Goal: Task Accomplishment & Management: Use online tool/utility

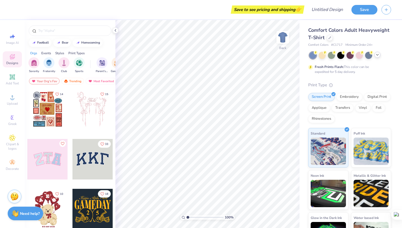
click at [376, 54] on icon at bounding box center [377, 55] width 4 height 4
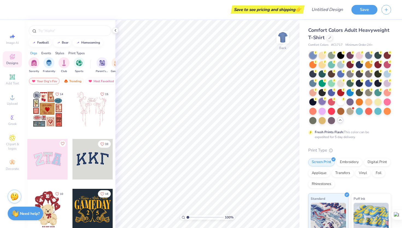
click at [324, 102] on div at bounding box center [322, 101] width 7 height 7
click at [349, 100] on div at bounding box center [349, 101] width 7 height 7
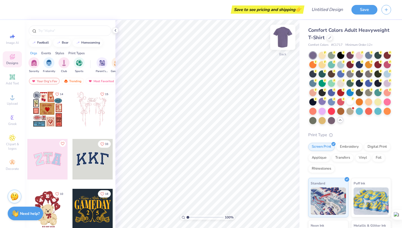
click at [286, 39] on img at bounding box center [283, 37] width 22 height 22
click at [286, 40] on img at bounding box center [283, 37] width 22 height 22
click at [69, 30] on input "text" at bounding box center [73, 30] width 70 height 5
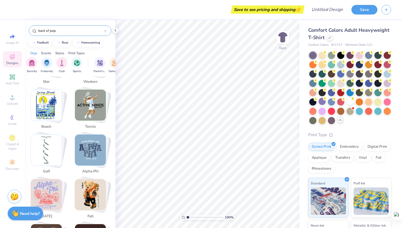
scroll to position [92, 0]
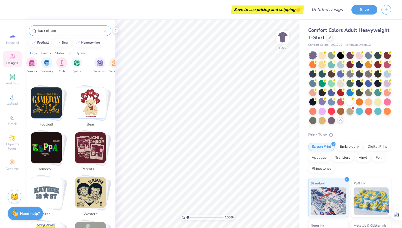
click at [45, 138] on img "Stack Card Button homecoming" at bounding box center [46, 147] width 31 height 31
type input "homecoming"
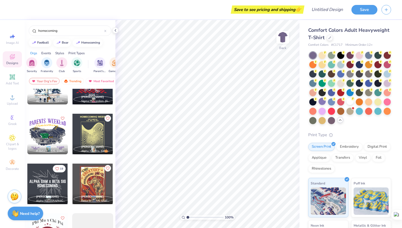
scroll to position [2016, 0]
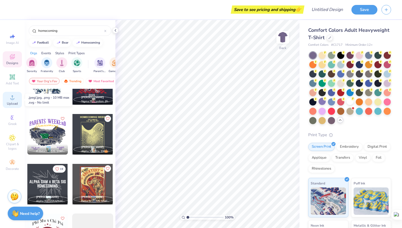
click at [11, 98] on icon at bounding box center [12, 97] width 7 height 7
click at [72, 27] on div "homecoming" at bounding box center [70, 30] width 83 height 10
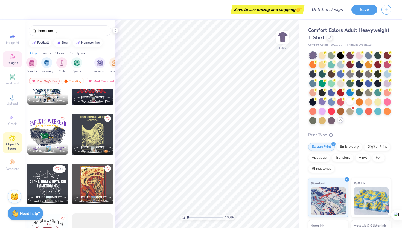
click at [10, 140] on icon at bounding box center [12, 137] width 6 height 7
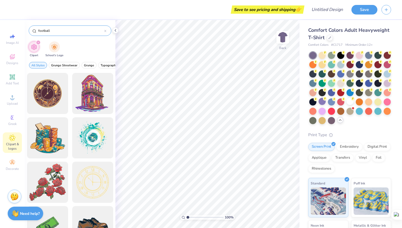
type input "football"
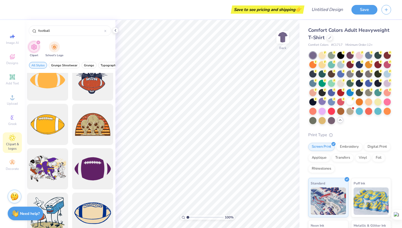
scroll to position [482, 0]
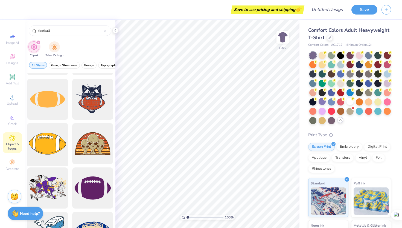
click at [53, 150] on div at bounding box center [47, 143] width 45 height 45
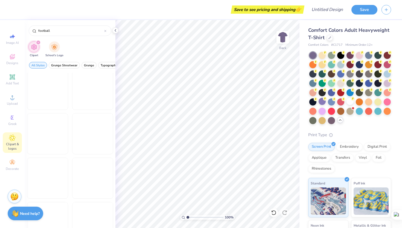
scroll to position [1262, 0]
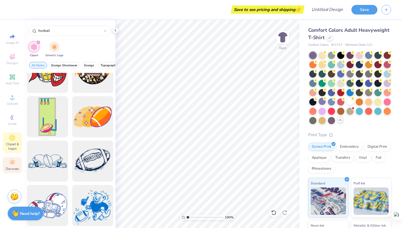
click at [9, 171] on div "Decorate" at bounding box center [12, 165] width 19 height 16
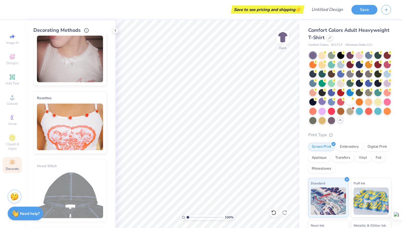
scroll to position [286, 0]
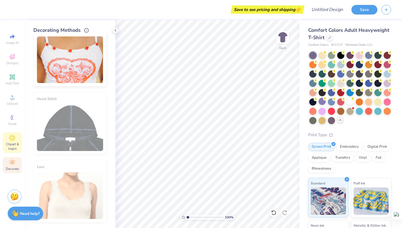
click at [15, 140] on icon at bounding box center [12, 137] width 6 height 7
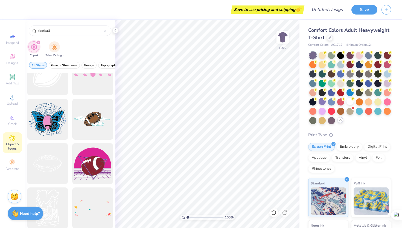
scroll to position [2852, 0]
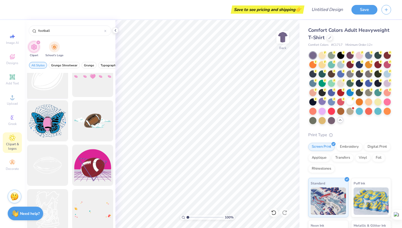
click at [53, 88] on div at bounding box center [47, 76] width 45 height 45
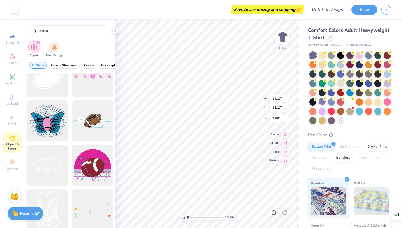
type input "4.33"
type input "3.72"
type input "11.45"
type input "4.09"
type input "4.39"
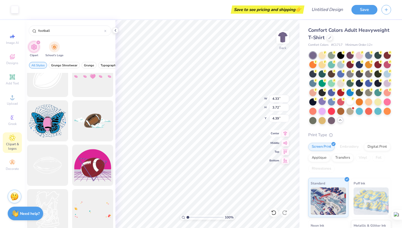
click at [284, 139] on div "100 % Back W 4.33 4.33 " H 3.72 3.72 " Y 4.39 4.39 " Center Middle Top Bottom" at bounding box center [207, 124] width 184 height 208
click at [283, 35] on img at bounding box center [283, 37] width 22 height 22
click at [284, 36] on img at bounding box center [283, 37] width 22 height 22
